Goal: Transaction & Acquisition: Download file/media

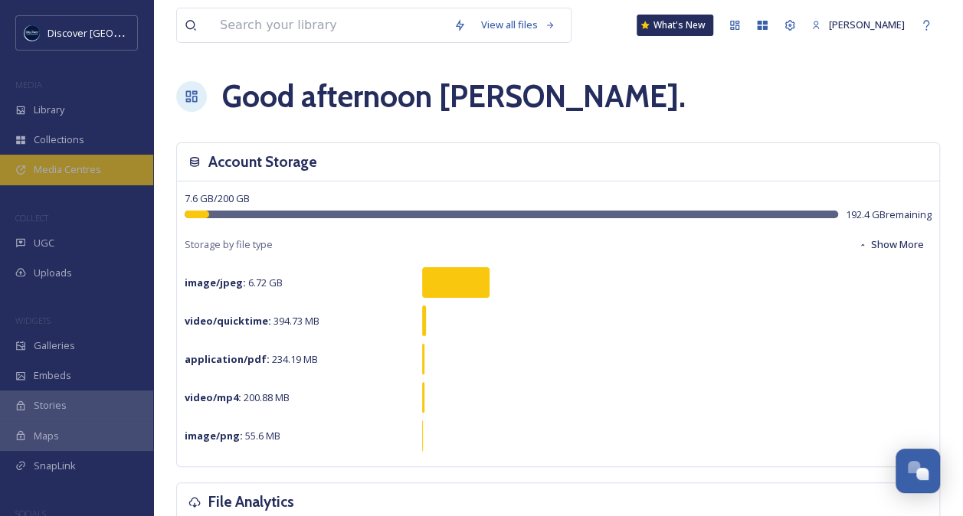
click at [81, 174] on span "Media Centres" at bounding box center [67, 169] width 67 height 15
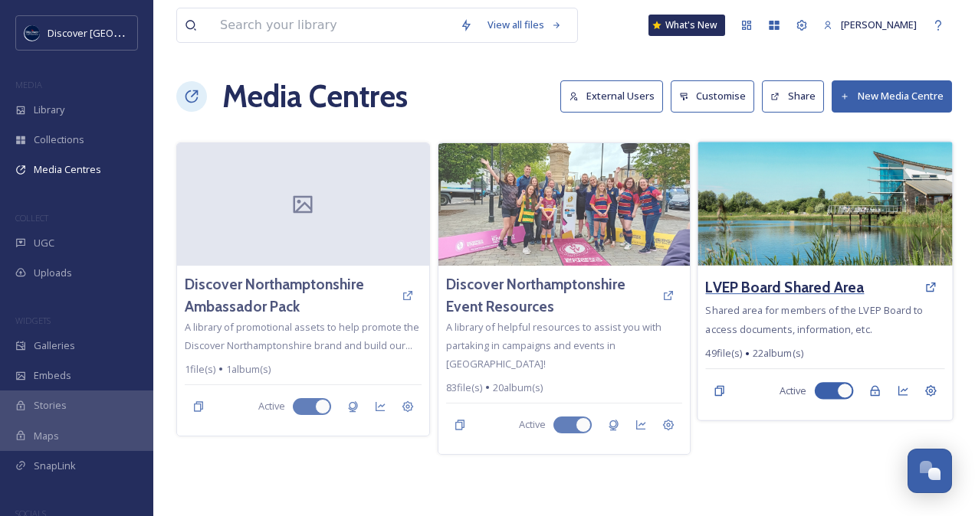
click at [817, 287] on h3 "LVEP Board Shared Area" at bounding box center [785, 288] width 159 height 22
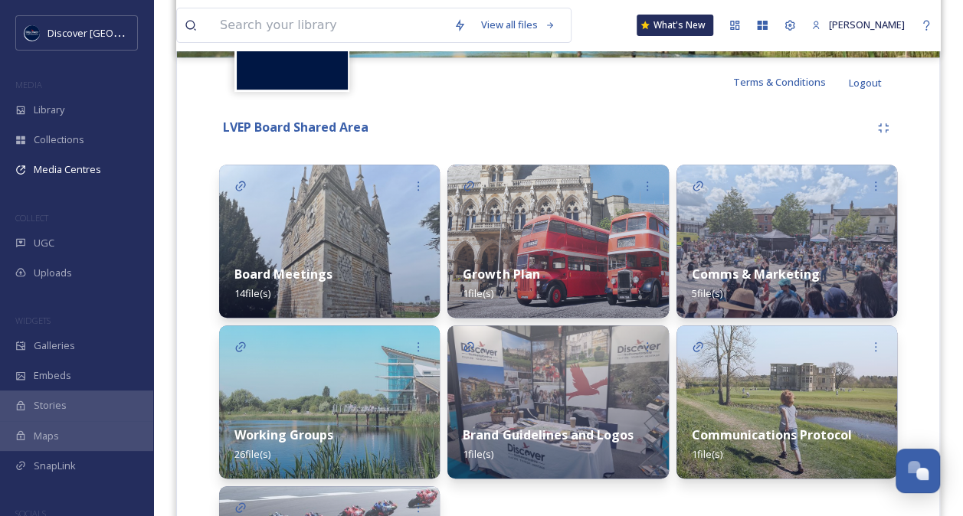
scroll to position [293, 0]
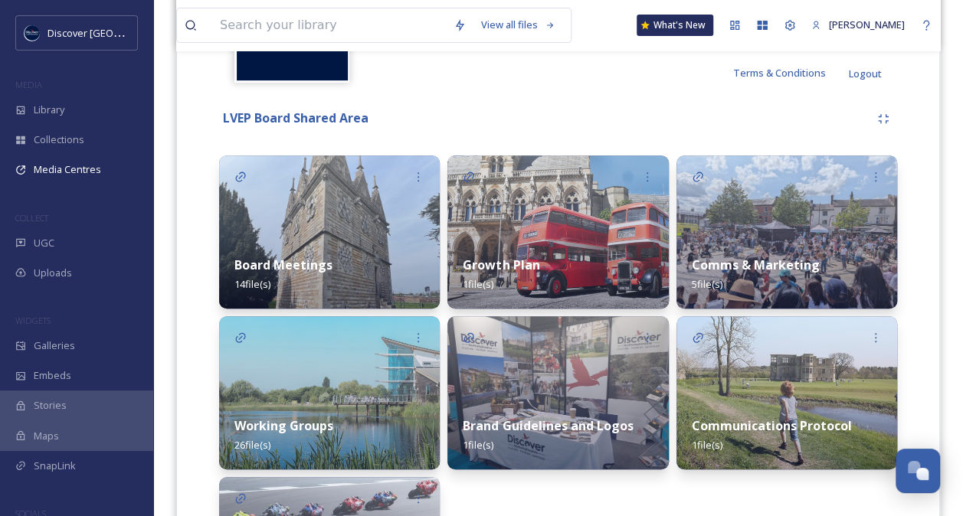
click at [531, 261] on strong "Growth Plan" at bounding box center [501, 265] width 77 height 17
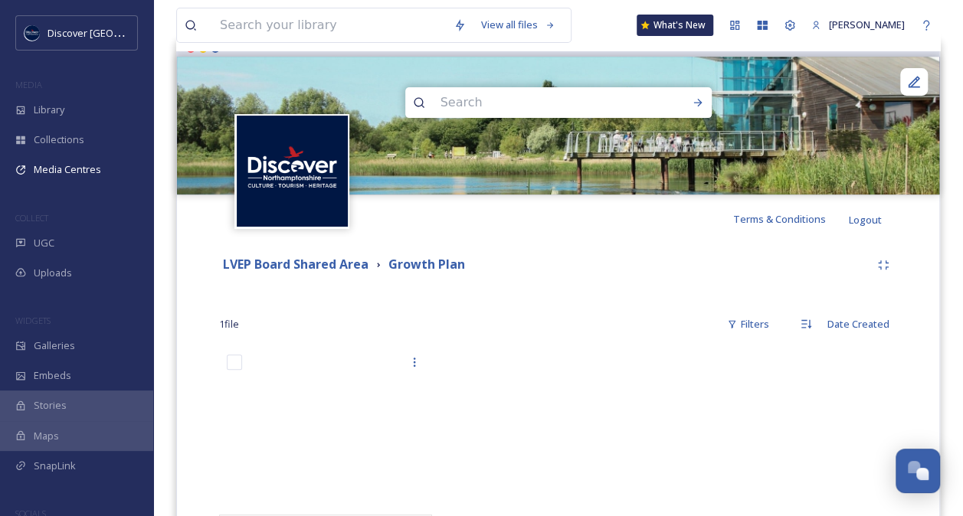
scroll to position [248, 0]
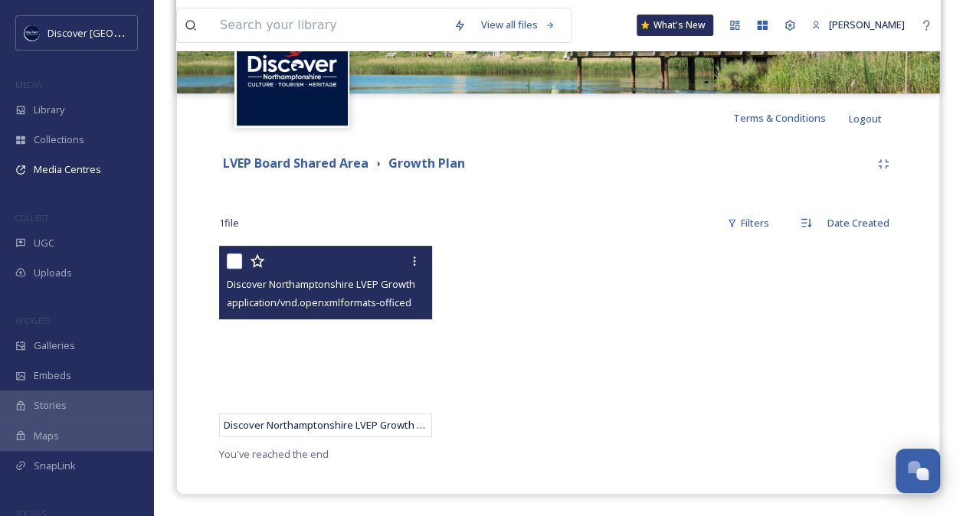
click at [352, 296] on span "application/vnd.openxmlformats-officedocument.wordprocessingml.document | 1.6 M…" at bounding box center [436, 302] width 419 height 15
click at [342, 276] on div "Discover Northamptonshire LVEP Growth Plan - final with RG comments [DATE] (005…" at bounding box center [327, 284] width 201 height 18
click at [420, 257] on icon at bounding box center [414, 261] width 12 height 12
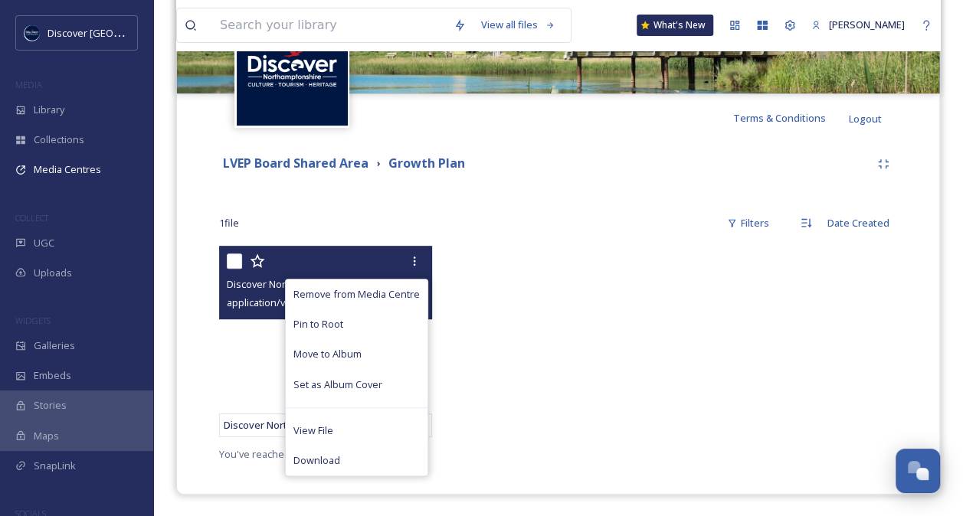
click at [250, 313] on div "Remove from Media Centre Pin to Root Move to Album Set as Album Cover View File…" at bounding box center [325, 283] width 213 height 74
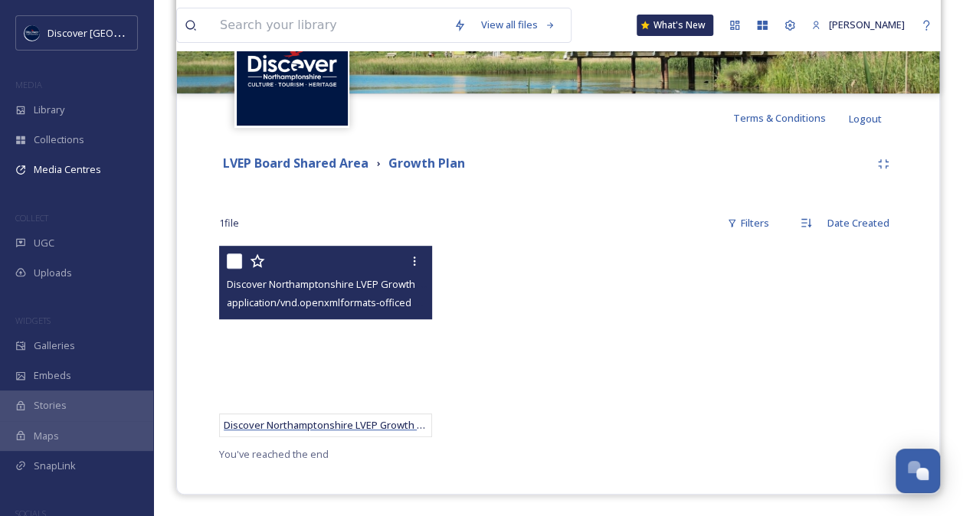
click at [285, 421] on span "Discover Northamptonshire LVEP Growth Plan - final with RG comments [DATE] (005…" at bounding box center [430, 425] width 413 height 14
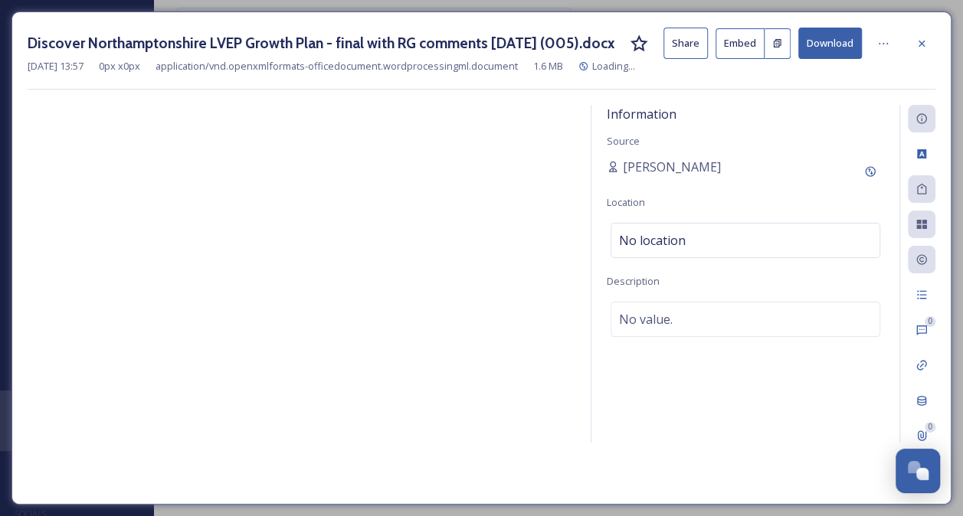
scroll to position [49, 0]
click at [837, 41] on button "Download" at bounding box center [842, 43] width 64 height 31
click at [605, 162] on div "Information Source [PERSON_NAME] Location No location Description No value." at bounding box center [757, 274] width 308 height 338
click at [935, 39] on icon at bounding box center [933, 44] width 12 height 12
